Goal: Find contact information: Find contact information

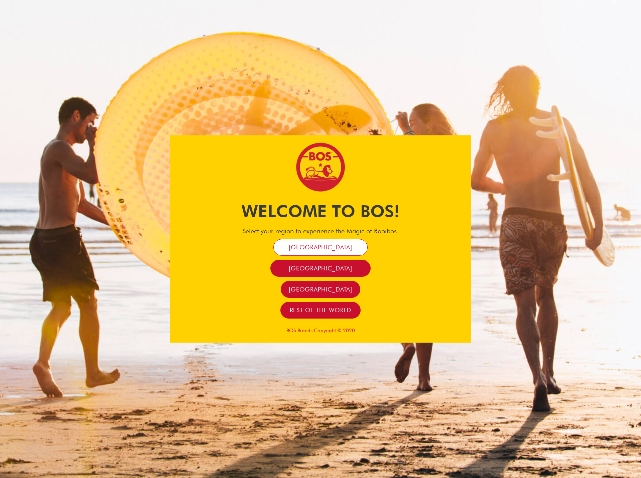
click at [314, 244] on span "[GEOGRAPHIC_DATA]" at bounding box center [320, 247] width 63 height 8
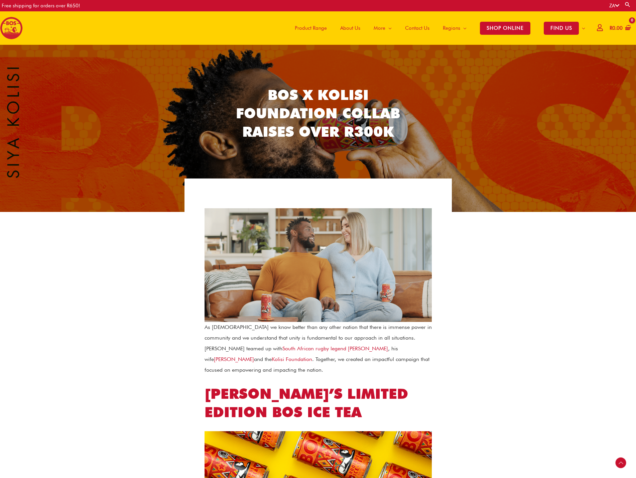
scroll to position [311, 0]
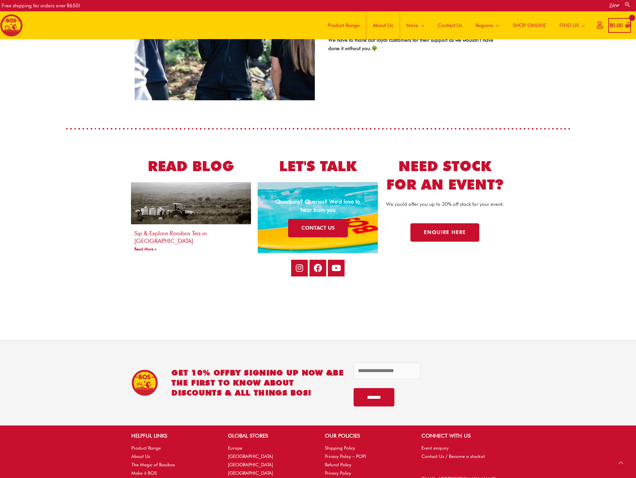
scroll to position [1212, 0]
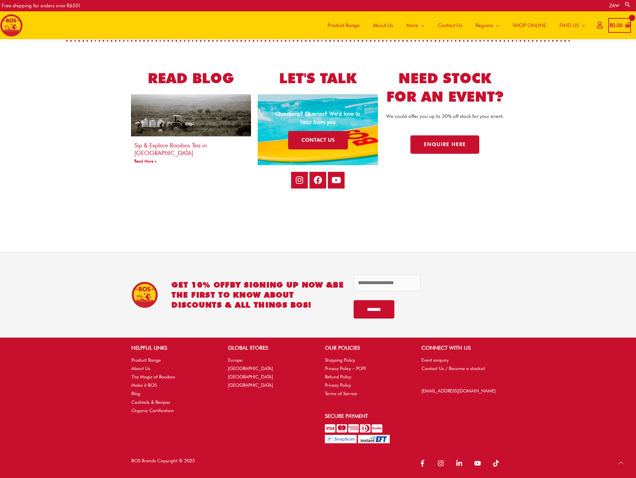
click at [339, 389] on li "Privacy Policy" at bounding box center [366, 385] width 83 height 8
click at [339, 391] on link "Terms of Service" at bounding box center [341, 393] width 32 height 5
click at [618, 5] on icon at bounding box center [617, 5] width 4 height 5
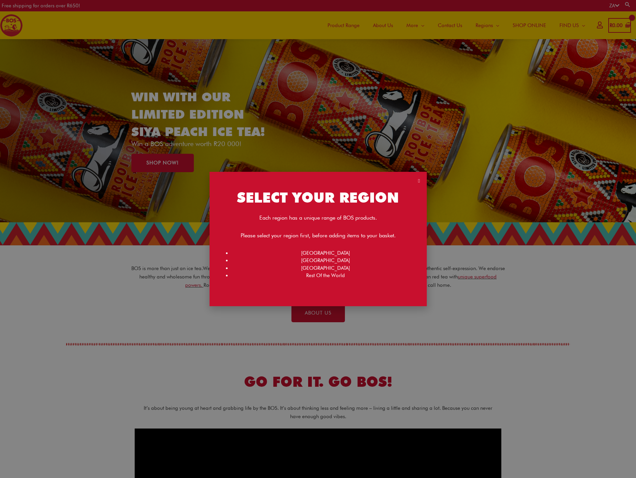
click at [612, 7] on div "SELECT YOUR REGION Each region has a unique range of BOS products. Please selec…" at bounding box center [318, 239] width 636 height 478
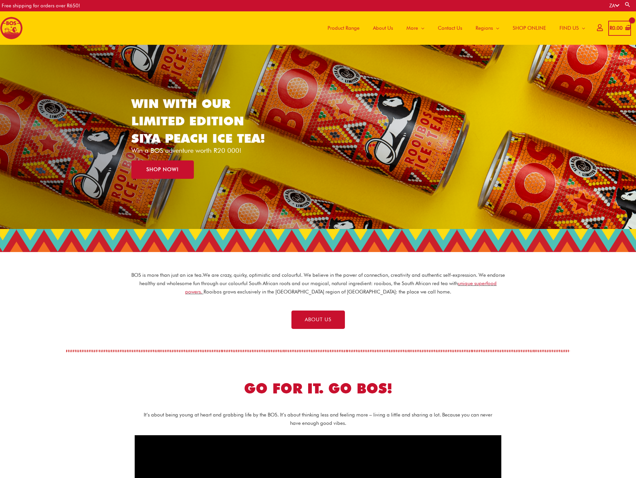
click at [615, 6] on icon at bounding box center [617, 5] width 4 height 5
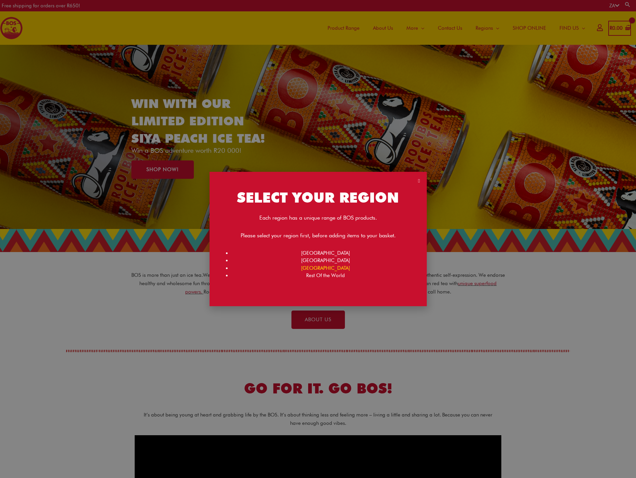
click at [325, 267] on link "[GEOGRAPHIC_DATA]" at bounding box center [325, 268] width 49 height 6
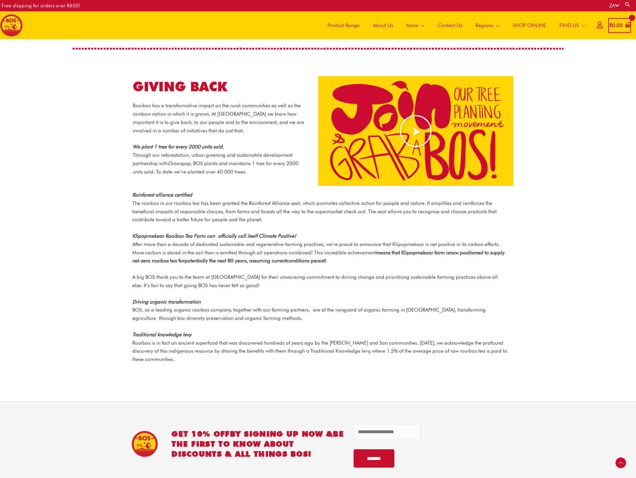
scroll to position [656, 0]
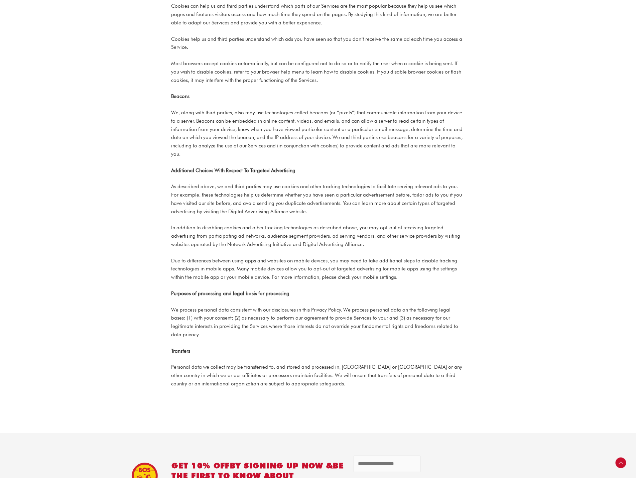
scroll to position [1437, 0]
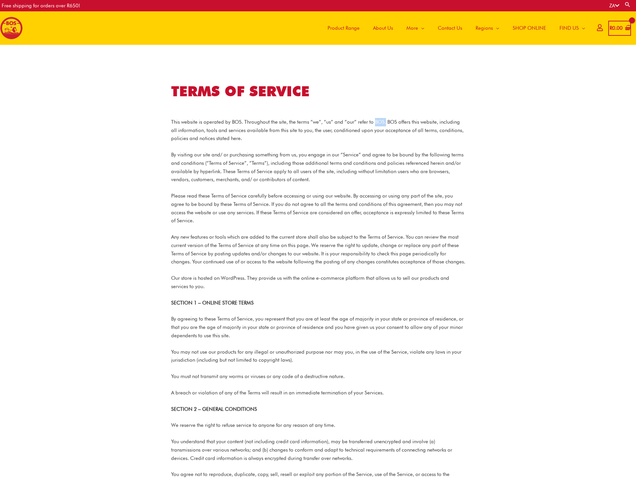
drag, startPoint x: 385, startPoint y: 119, endPoint x: 374, endPoint y: 119, distance: 11.4
click at [374, 119] on p "This website is operated by BOS. Throughout the site, the terms “we”, “us” and …" at bounding box center [318, 130] width 294 height 25
click at [393, 120] on p "This website is operated by BOS. Throughout the site, the terms “we”, “us” and …" at bounding box center [318, 130] width 294 height 25
drag, startPoint x: 398, startPoint y: 119, endPoint x: 388, endPoint y: 121, distance: 9.8
click at [388, 121] on p "This website is operated by BOS. Throughout the site, the terms “we”, “us” and …" at bounding box center [318, 130] width 294 height 25
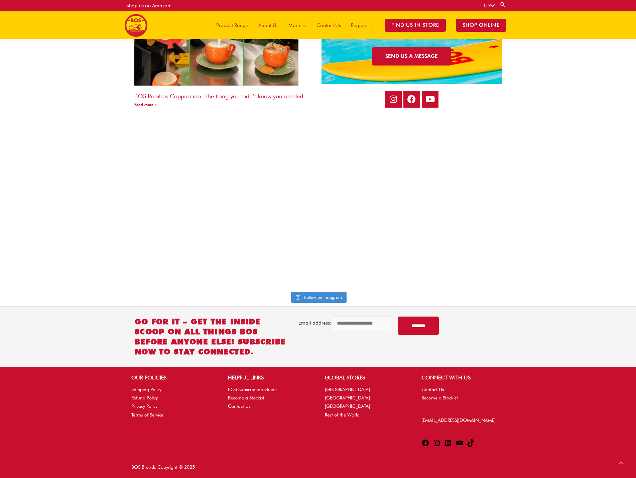
scroll to position [1506, 0]
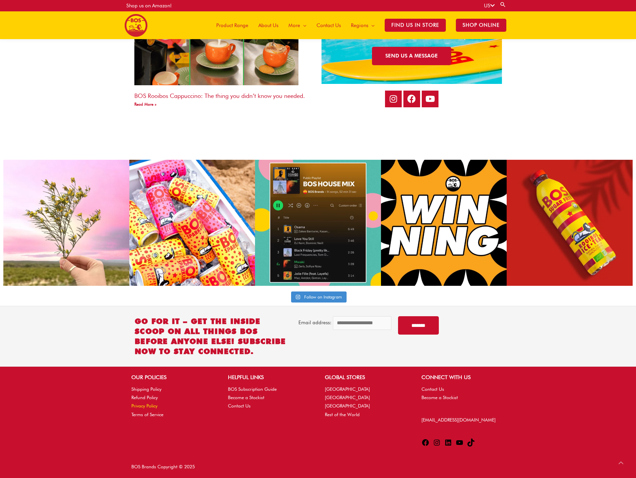
click at [144, 406] on link "Privacy Policy" at bounding box center [144, 405] width 26 height 5
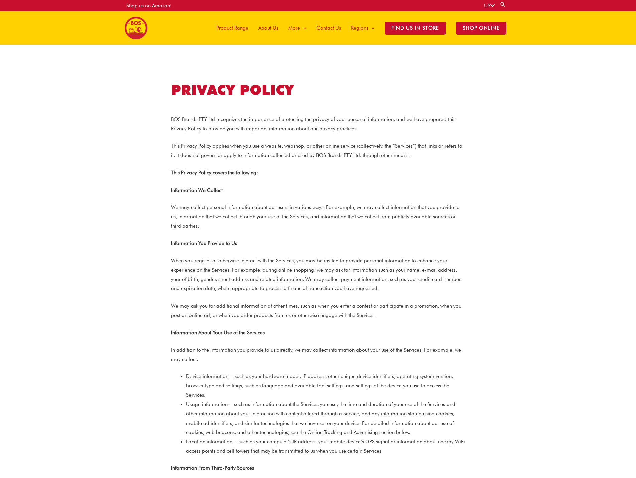
click at [129, 24] on img at bounding box center [136, 28] width 23 height 23
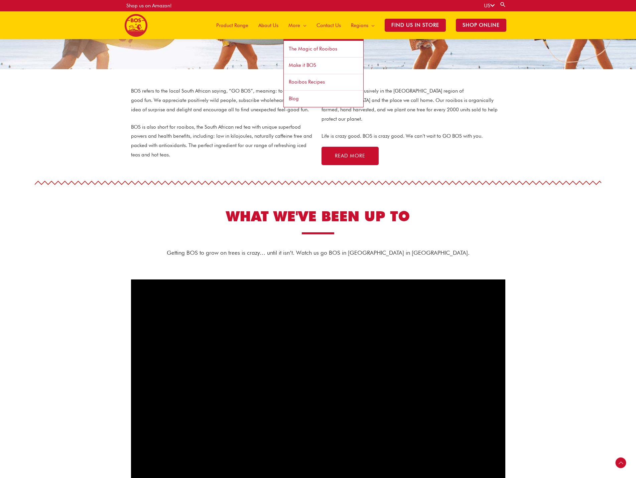
scroll to position [163, 0]
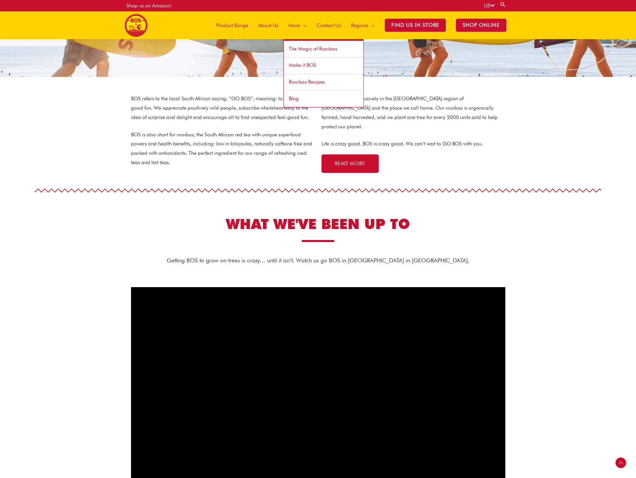
click at [294, 98] on span "Blog" at bounding box center [294, 99] width 10 height 6
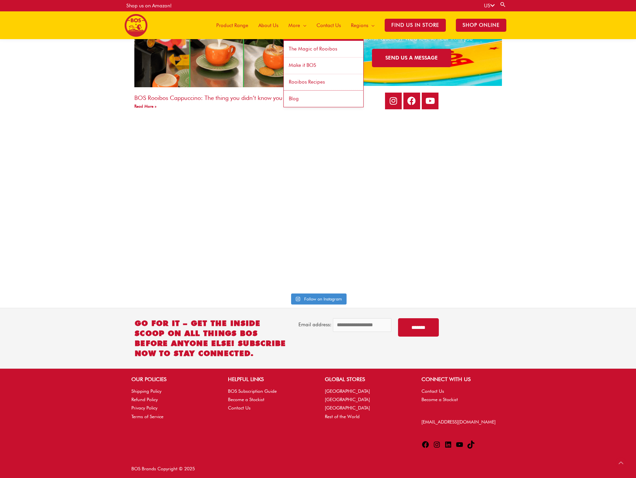
scroll to position [1506, 0]
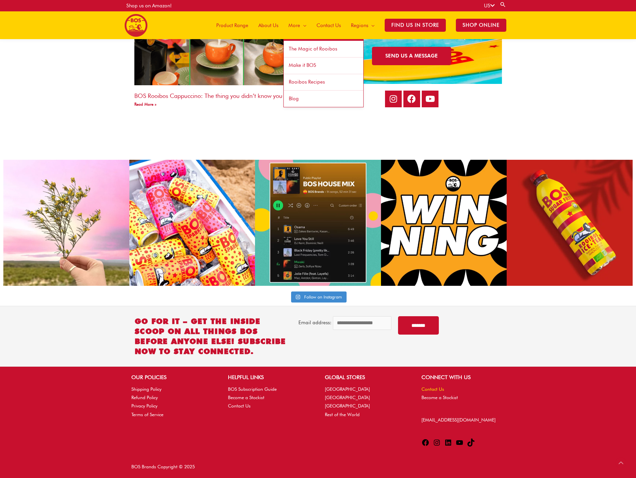
click at [432, 389] on link "Contact Us" at bounding box center [432, 388] width 23 height 5
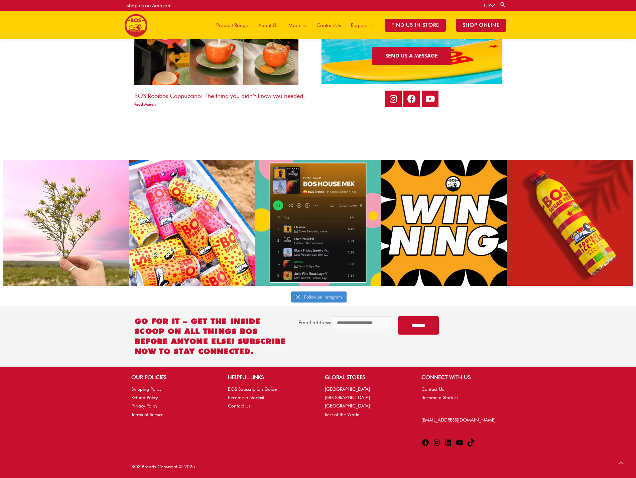
click at [144, 29] on img at bounding box center [136, 25] width 23 height 23
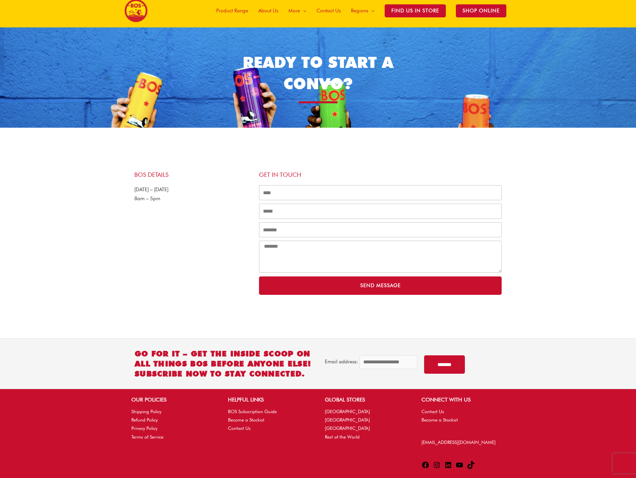
scroll to position [34, 0]
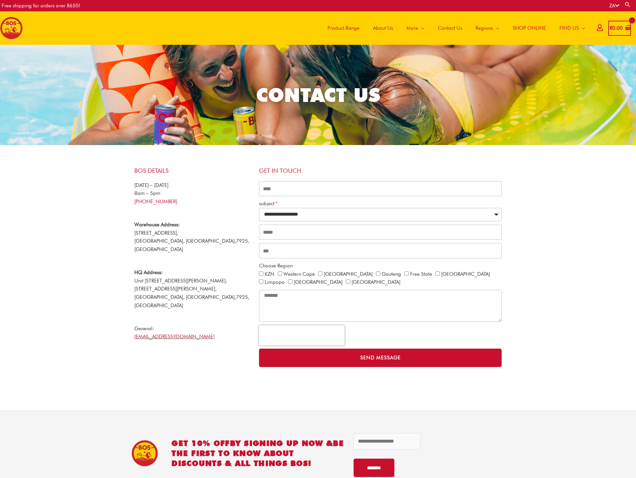
click at [133, 273] on div "BOS Details Monday – Friday 8am – 5pm +27 21 465 9989 Warehouse Address: 53 Vib…" at bounding box center [193, 267] width 125 height 206
drag, startPoint x: 133, startPoint y: 273, endPoint x: 241, endPoint y: 269, distance: 108.0
click at [241, 269] on div "BOS Details Monday – Friday 8am – 5pm +27 21 465 9989 Warehouse Address: 53 Vib…" at bounding box center [193, 267] width 125 height 206
copy p "Unit 301 Fairweather House, 176 Sir Lowry Road"
click at [226, 324] on p "General: info@bosbrands.com" at bounding box center [193, 332] width 118 height 17
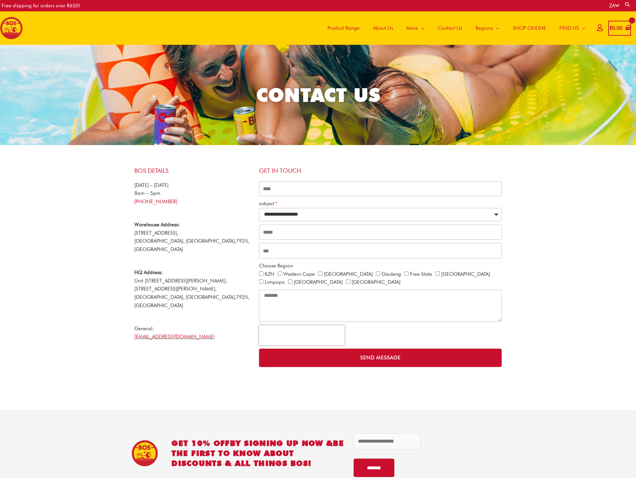
click at [193, 271] on span "HQ Address: Unit 301 Fairweather House," at bounding box center [180, 276] width 93 height 14
drag, startPoint x: 195, startPoint y: 271, endPoint x: 132, endPoint y: 271, distance: 63.5
click at [132, 271] on div "BOS Details Monday – Friday 8am – 5pm +27 21 465 9989 Warehouse Address: 53 Vib…" at bounding box center [193, 267] width 125 height 206
copy span "Unit 301 Fairweather House"
click at [205, 286] on span "176 Sir Lowry Road, Woodstock," at bounding box center [175, 289] width 82 height 6
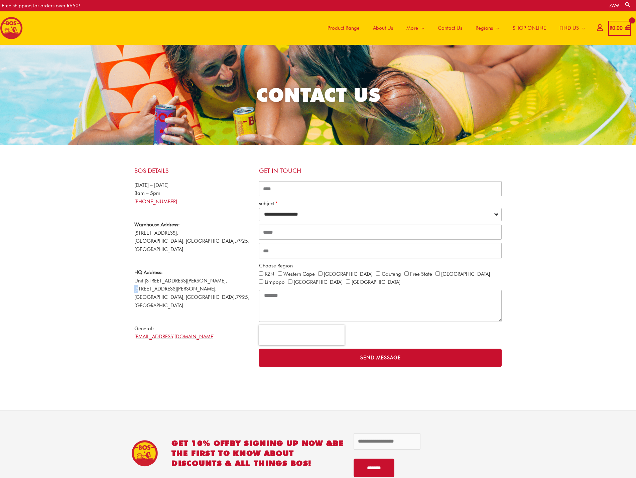
drag, startPoint x: 200, startPoint y: 271, endPoint x: 203, endPoint y: 273, distance: 3.9
click at [203, 286] on span "176 Sir Lowry Road, Woodstock," at bounding box center [175, 289] width 82 height 6
drag, startPoint x: 215, startPoint y: 313, endPoint x: 193, endPoint y: 292, distance: 31.0
click at [215, 324] on p "General: info@bosbrands.com" at bounding box center [193, 332] width 118 height 17
drag, startPoint x: 199, startPoint y: 270, endPoint x: 157, endPoint y: 281, distance: 43.0
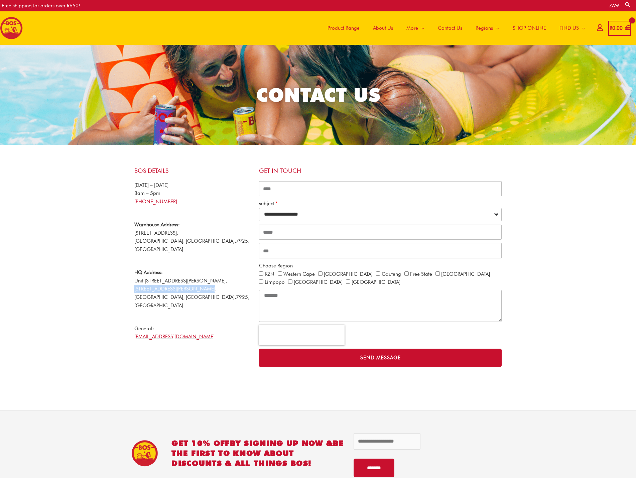
click at [157, 286] on span "176 Sir Lowry Road, Woodstock," at bounding box center [175, 289] width 82 height 6
copy span "176 Sir Lowry Road, Woodstock"
click at [227, 324] on p "General: info@bosbrands.com" at bounding box center [193, 332] width 118 height 17
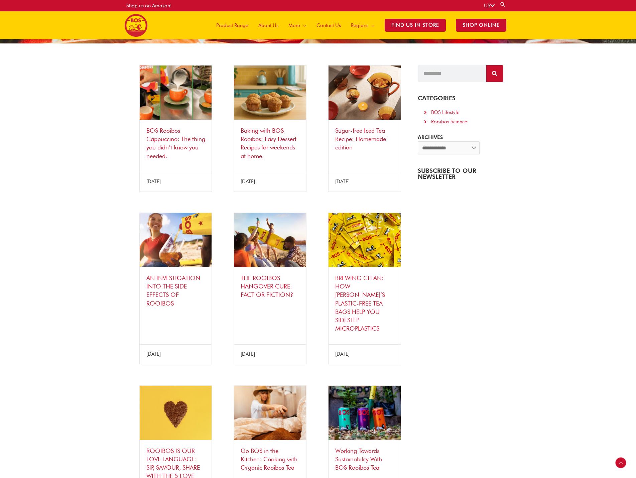
scroll to position [395, 0]
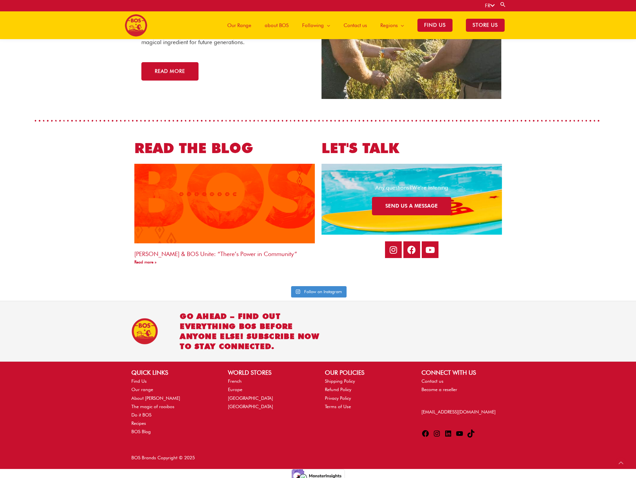
scroll to position [1341, 0]
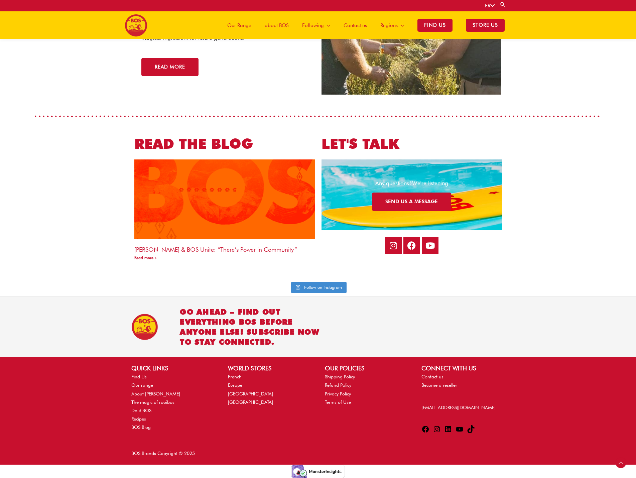
click at [355, 27] on font "Contact us" at bounding box center [354, 25] width 23 height 6
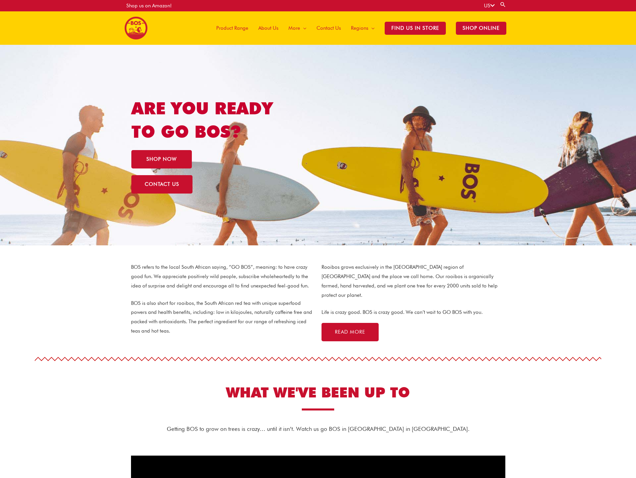
click at [495, 8] on div "US Search for: Search" at bounding box center [497, 5] width 27 height 11
click at [486, 8] on link "US" at bounding box center [489, 6] width 11 height 6
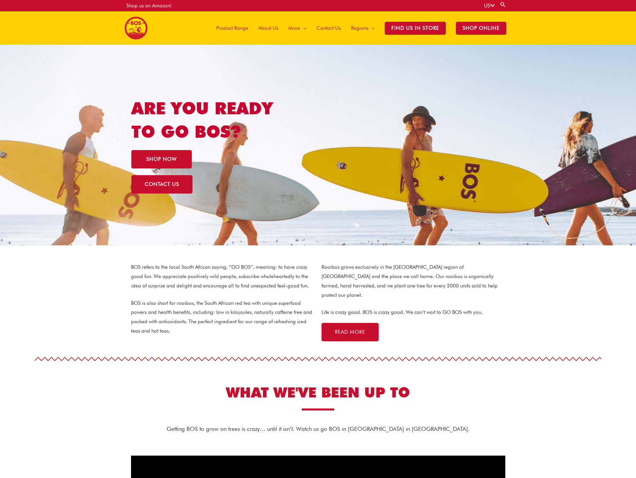
click at [484, 7] on link "US" at bounding box center [489, 6] width 11 height 6
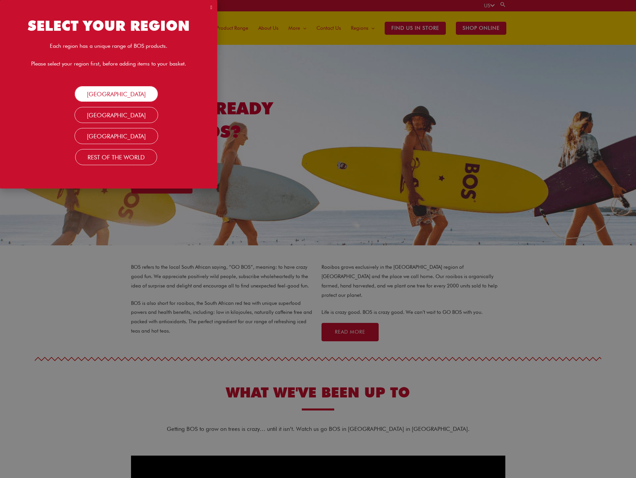
click at [130, 89] on link "[GEOGRAPHIC_DATA]" at bounding box center [117, 94] width 84 height 16
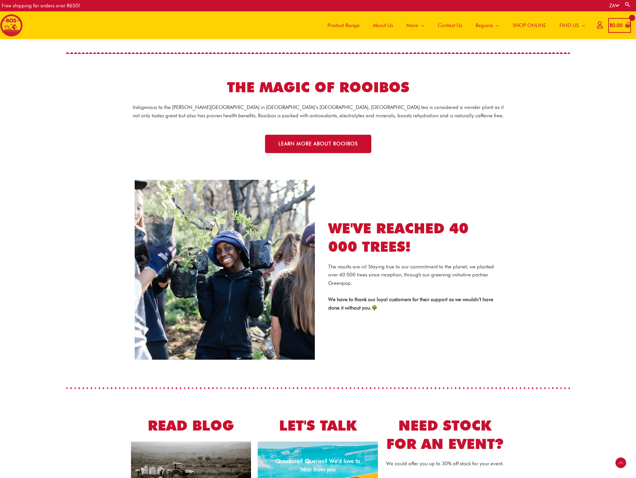
scroll to position [1165, 0]
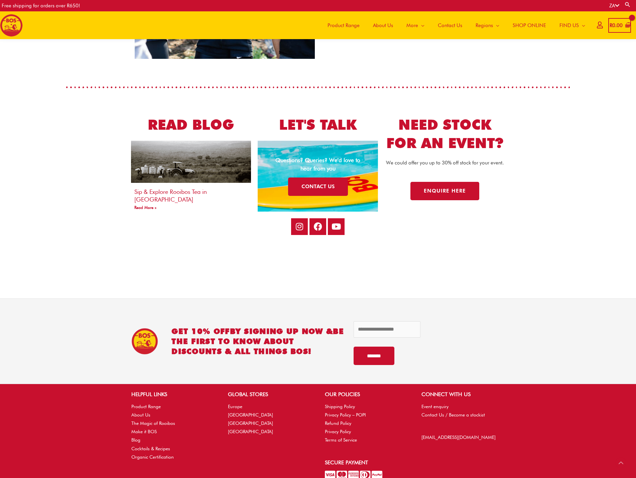
click at [382, 21] on span "About Us" at bounding box center [383, 25] width 20 height 20
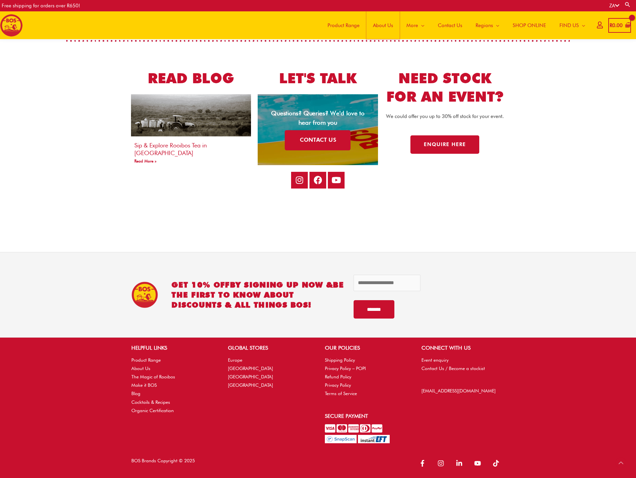
scroll to position [1212, 0]
